Goal: Information Seeking & Learning: Learn about a topic

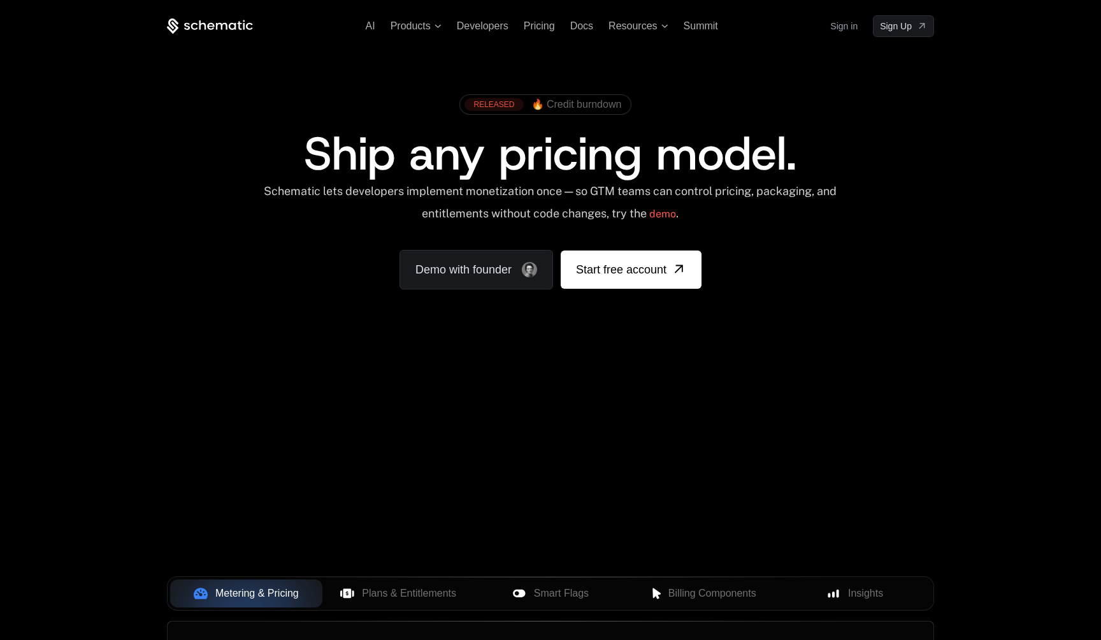
click at [501, 104] on div "RELEASED" at bounding box center [494, 104] width 59 height 13
click at [689, 340] on div "AI Products Developers Pricing Docs Resources Summit Sign in Sign Up RELEASED 🔥…" at bounding box center [550, 190] width 1101 height 381
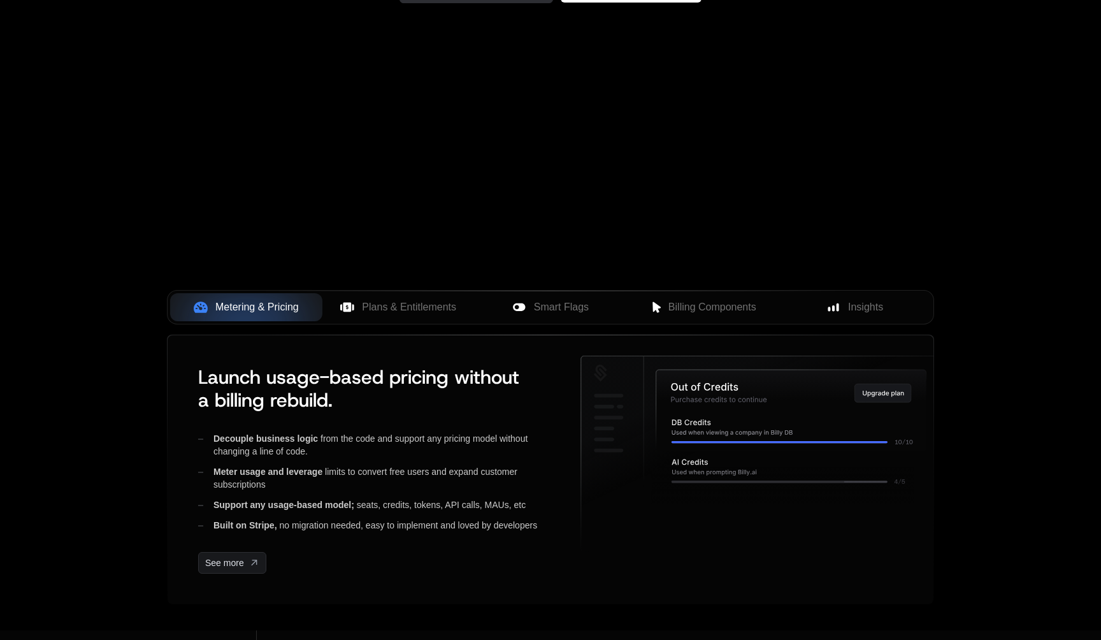
scroll to position [424, 0]
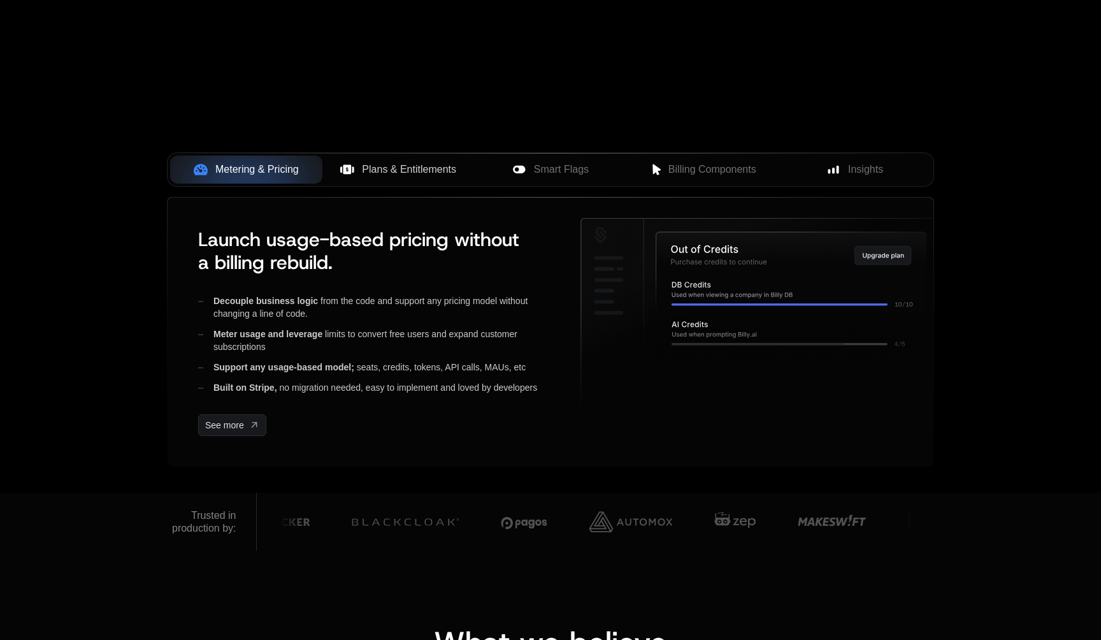
click at [378, 179] on button "Plans & Entitlements" at bounding box center [398, 169] width 152 height 28
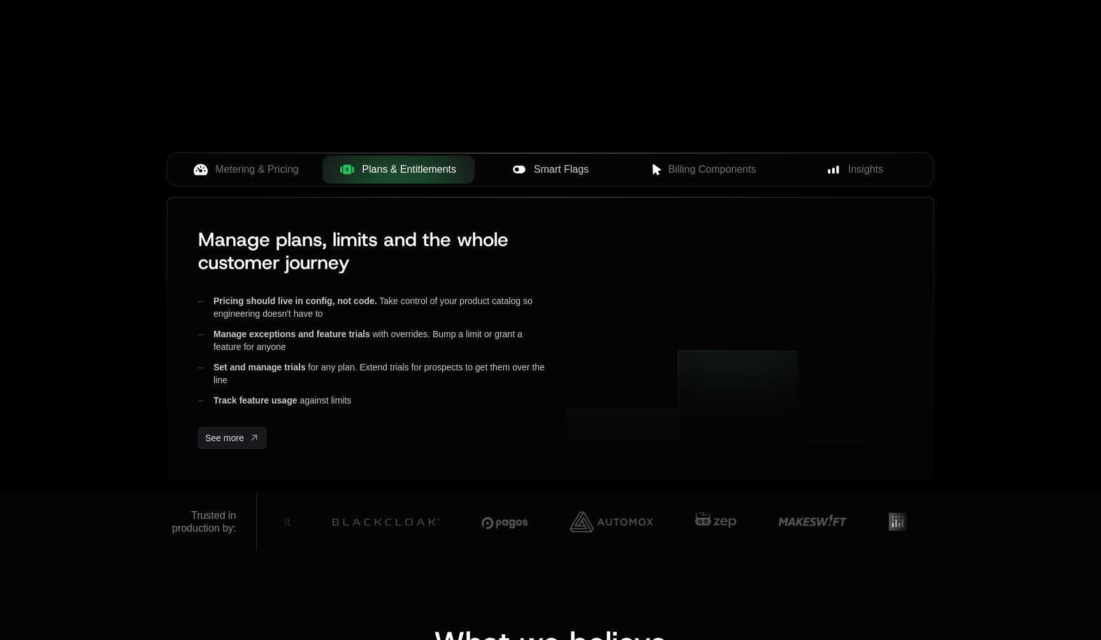
click at [531, 175] on div "Smart Flags" at bounding box center [551, 169] width 132 height 15
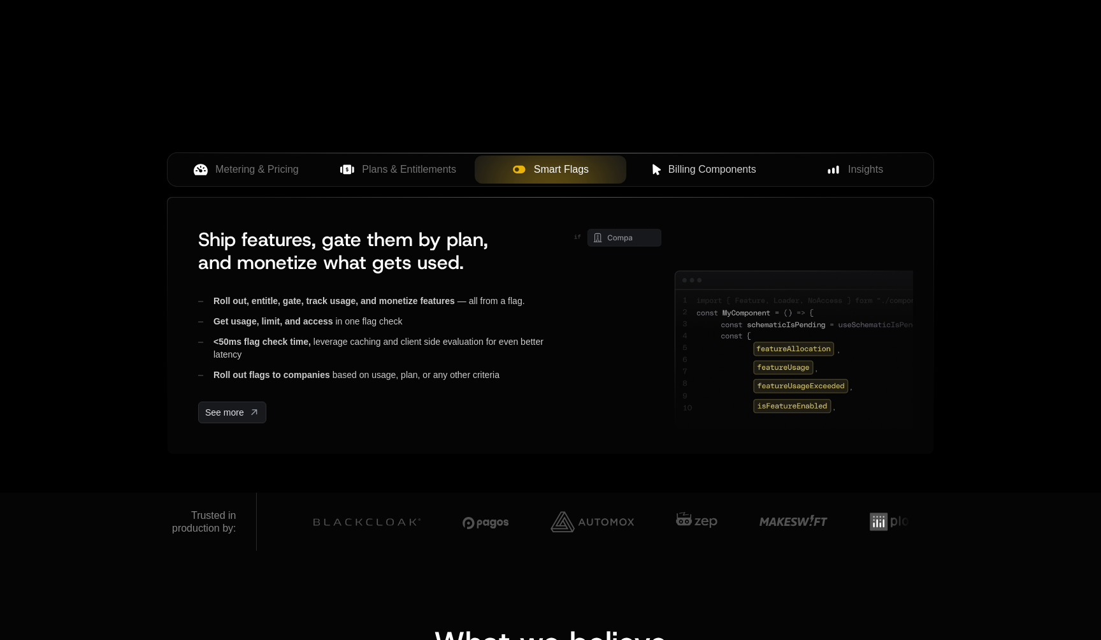
click at [723, 164] on span "Billing Components" at bounding box center [712, 169] width 88 height 15
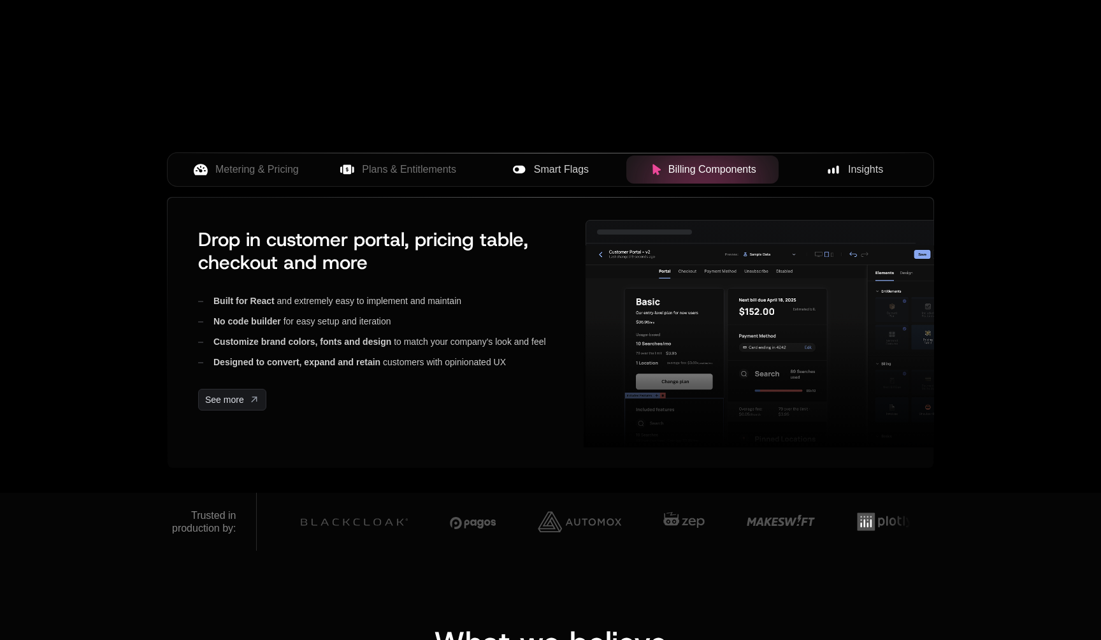
click at [856, 177] on span "Insights" at bounding box center [865, 169] width 35 height 15
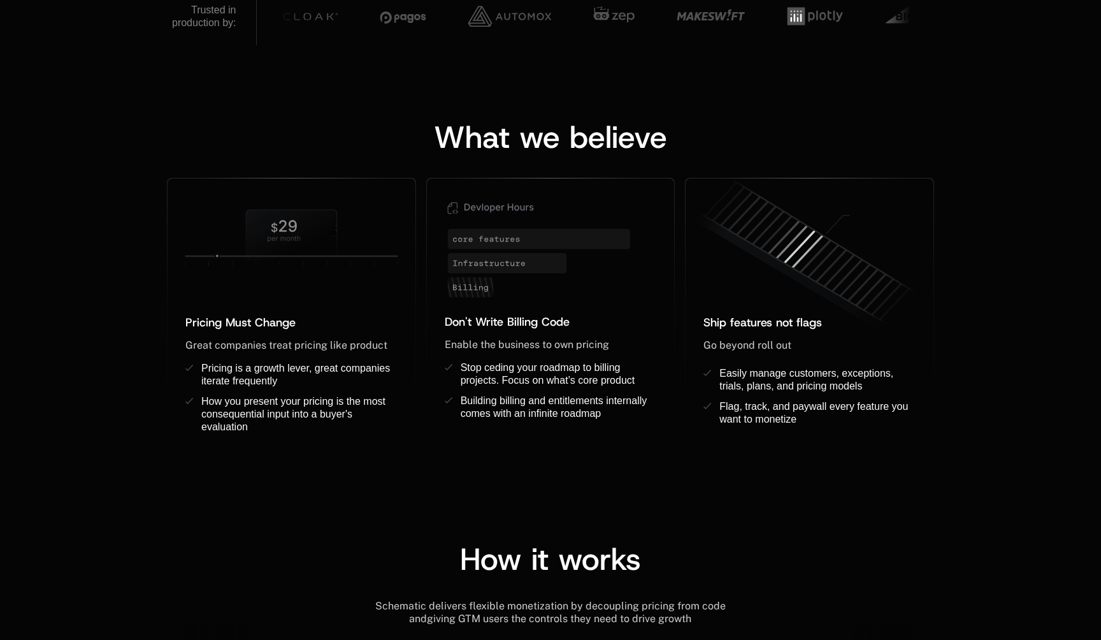
scroll to position [952, 0]
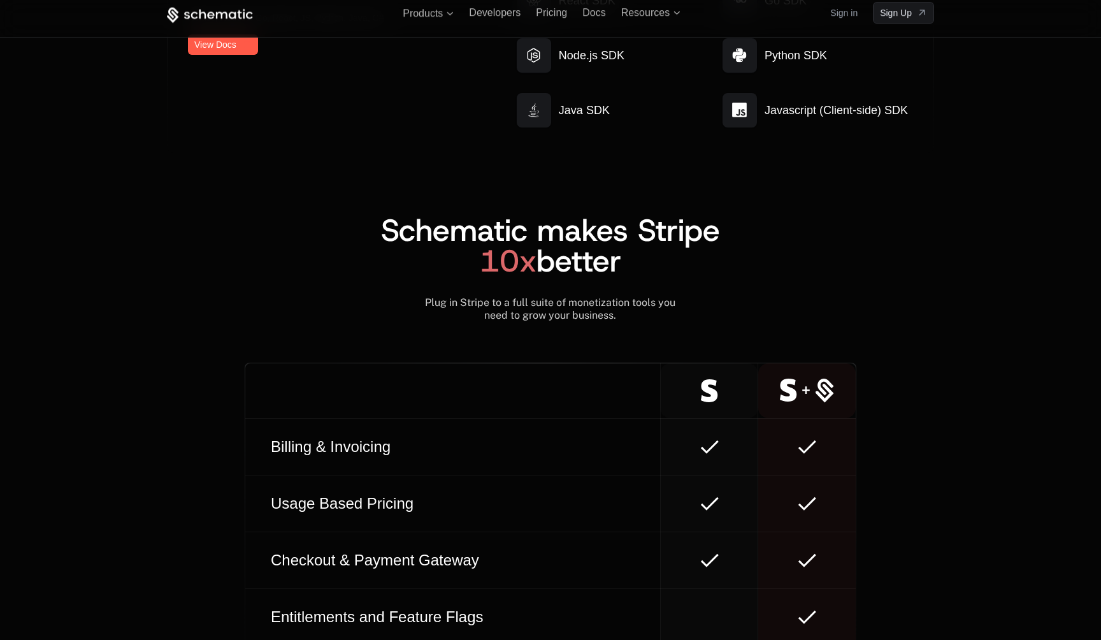
scroll to position [6634, 0]
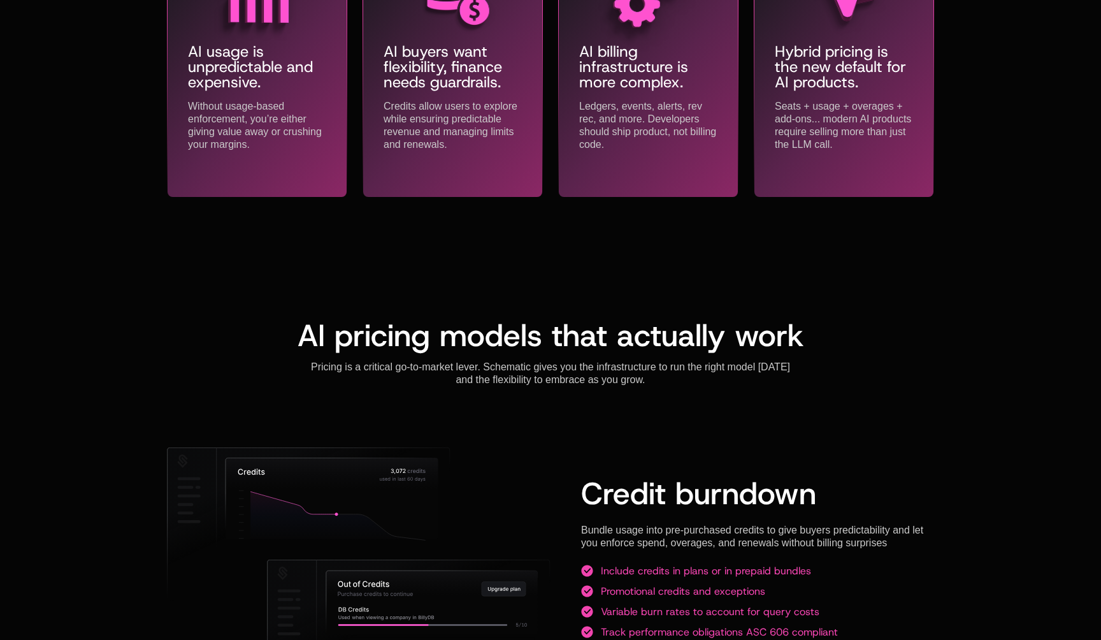
scroll to position [934, 0]
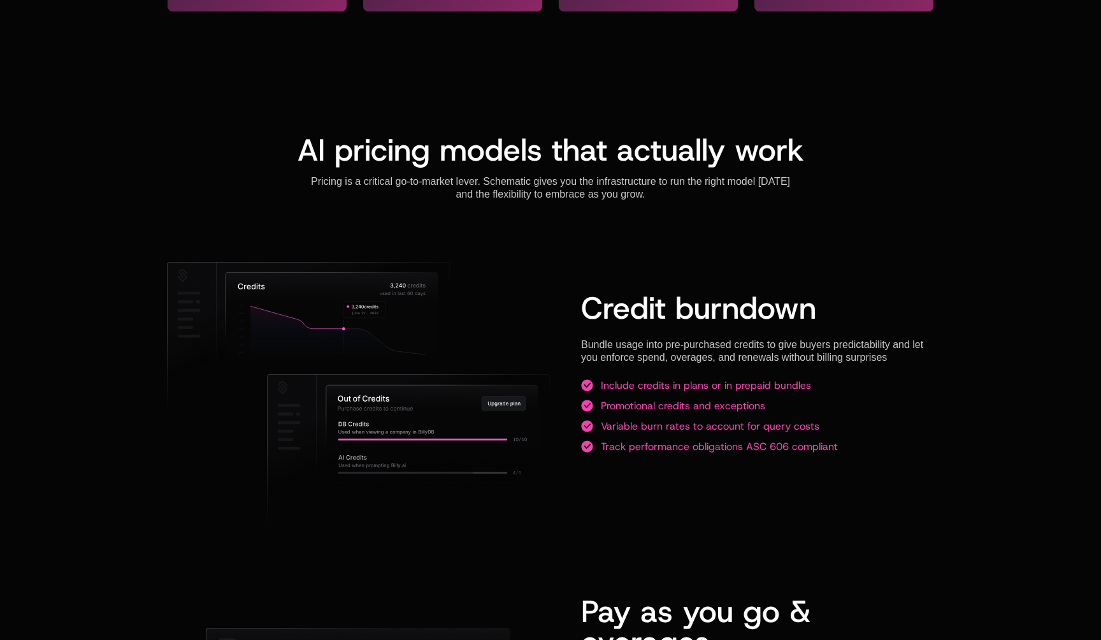
drag, startPoint x: 647, startPoint y: 197, endPoint x: 34, endPoint y: 1, distance: 644.2
